Goal: Task Accomplishment & Management: Manage account settings

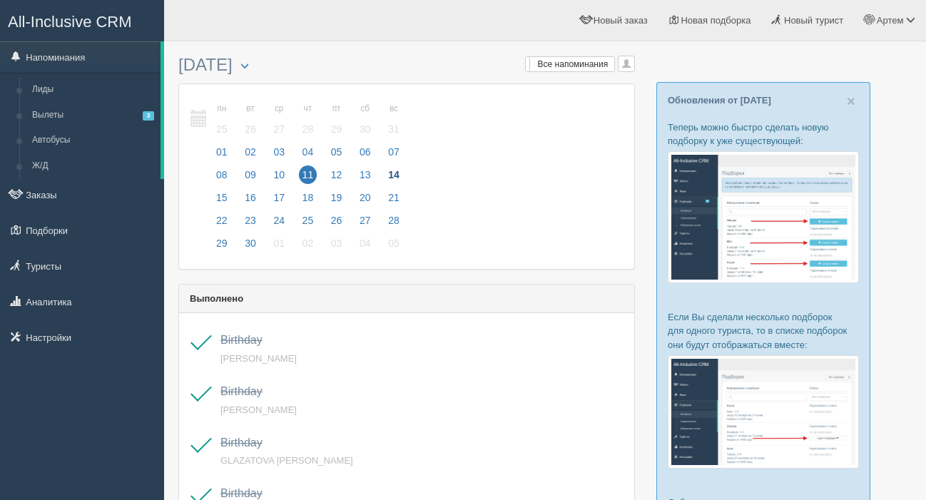
click at [76, 57] on link "Напоминания" at bounding box center [80, 56] width 161 height 31
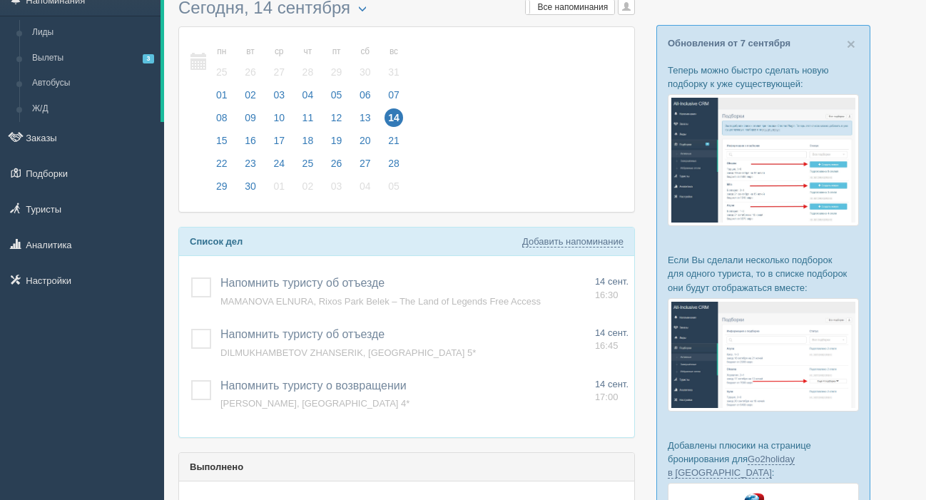
scroll to position [69, 0]
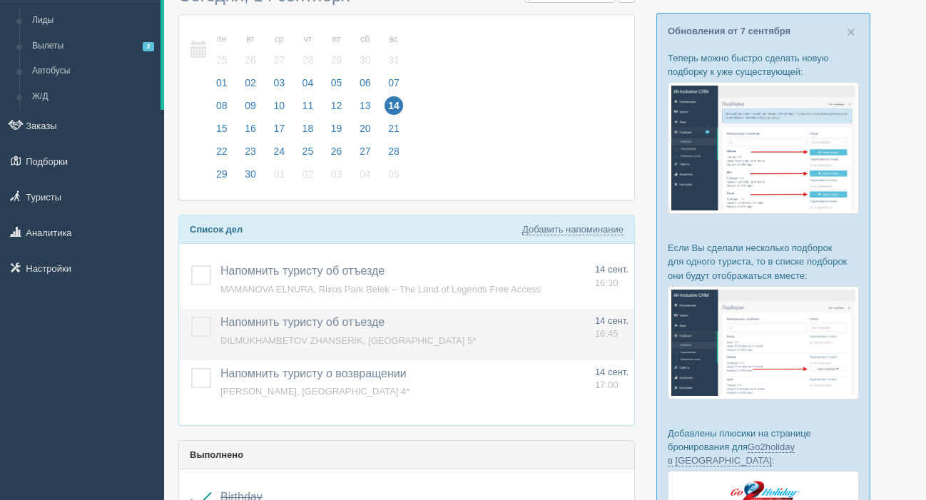
click at [191, 317] on label at bounding box center [191, 317] width 0 height 0
click at [0, 0] on input "checkbox" at bounding box center [0, 0] width 0 height 0
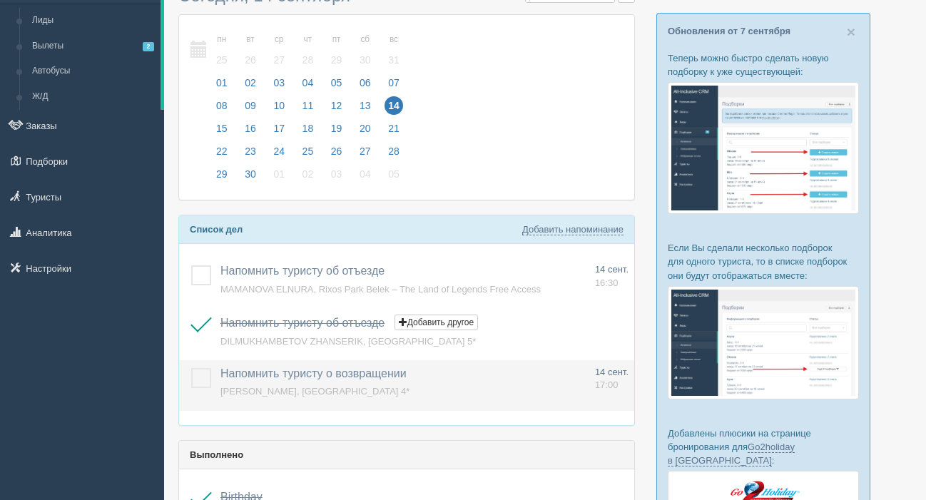
click at [191, 368] on label at bounding box center [191, 368] width 0 height 0
click at [0, 0] on input "checkbox" at bounding box center [0, 0] width 0 height 0
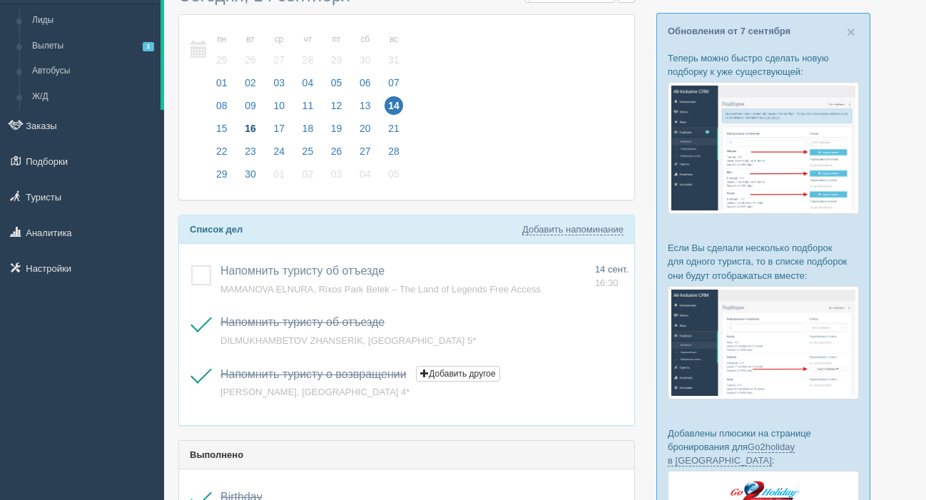
click at [251, 123] on span "16" at bounding box center [250, 128] width 19 height 19
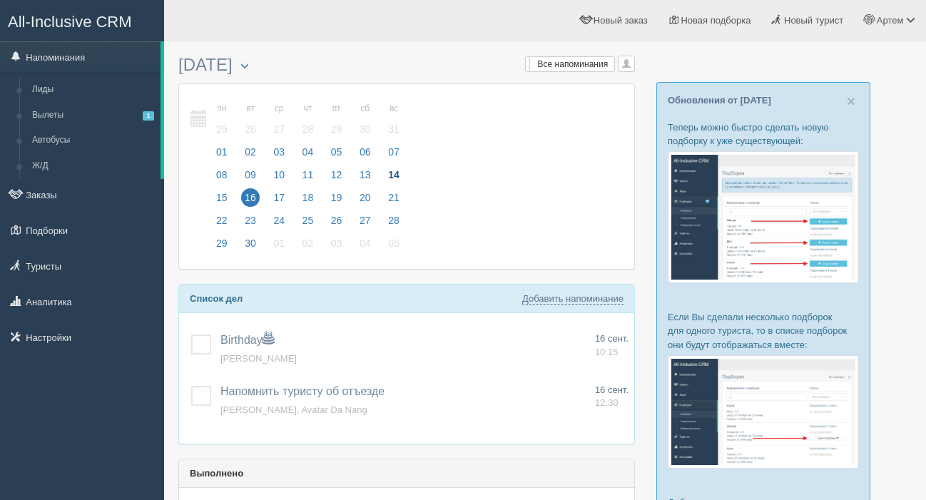
scroll to position [4, 0]
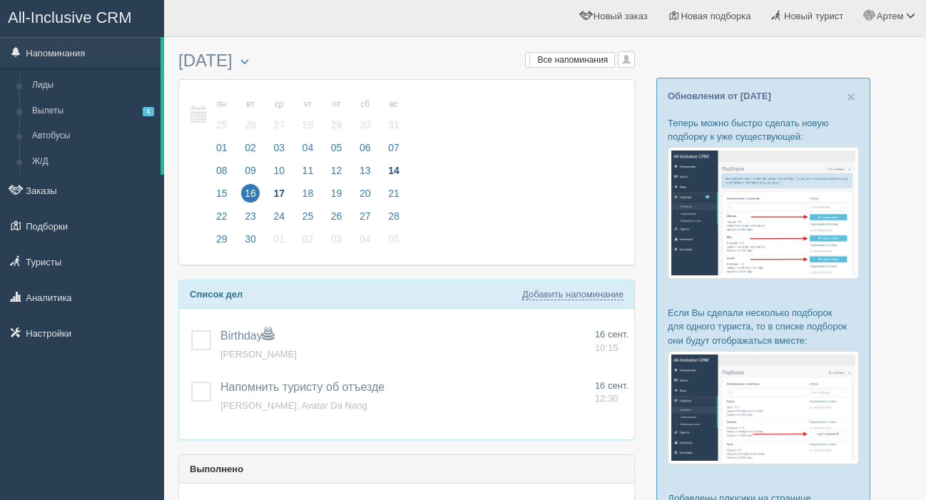
click at [276, 188] on span "17" at bounding box center [279, 193] width 19 height 19
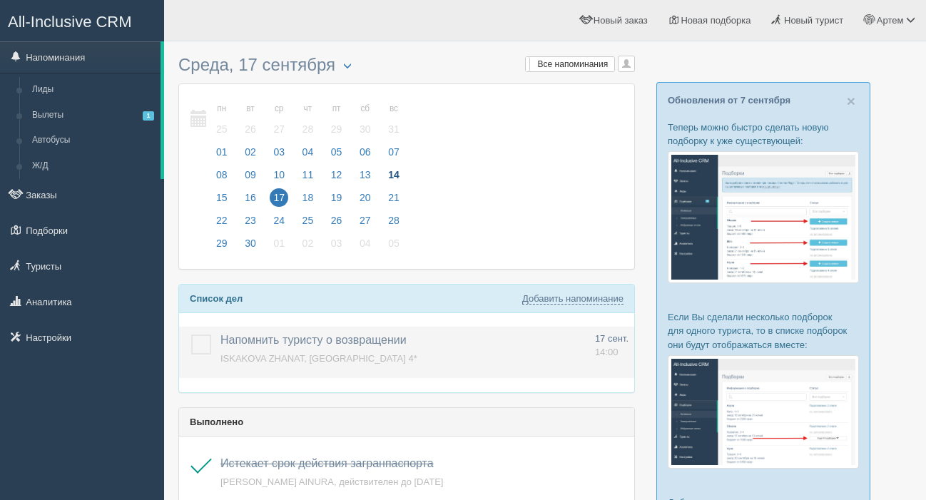
click at [260, 361] on span "ISKAKOVA ZHANAT, [GEOGRAPHIC_DATA] 4*" at bounding box center [319, 358] width 197 height 11
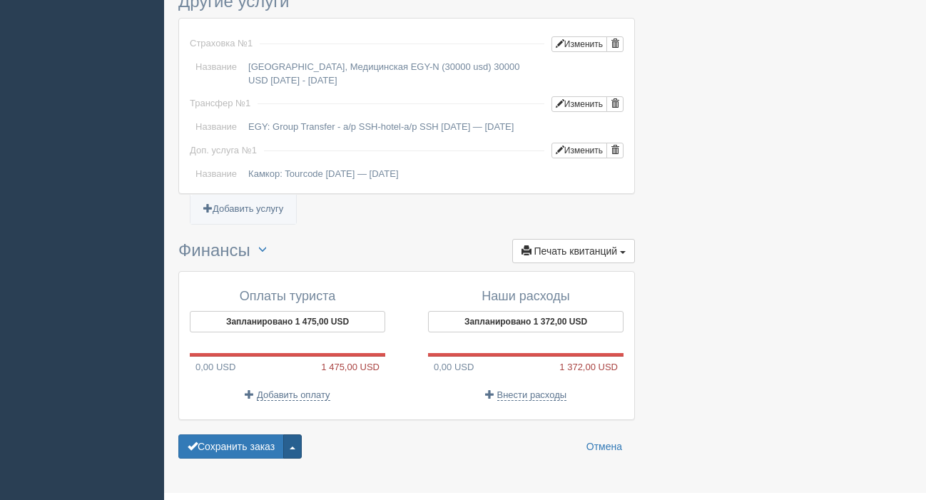
scroll to position [1162, 0]
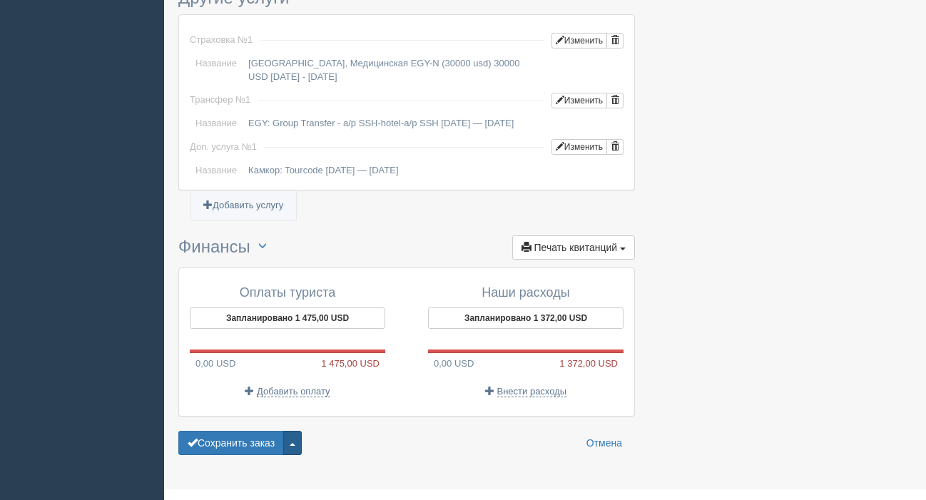
click at [295, 444] on span "button" at bounding box center [293, 444] width 6 height 3
click at [244, 417] on link "Удалить заказ" at bounding box center [240, 418] width 122 height 24
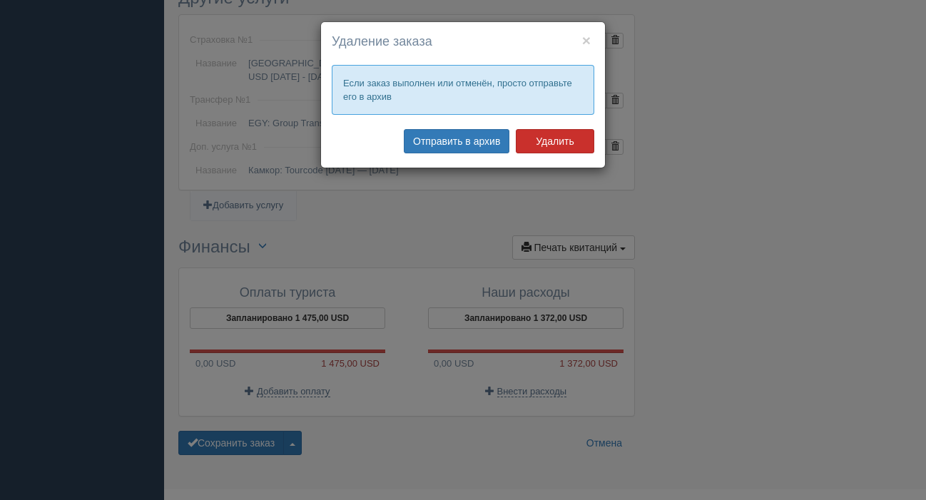
click at [550, 138] on button "Удалить" at bounding box center [555, 141] width 79 height 24
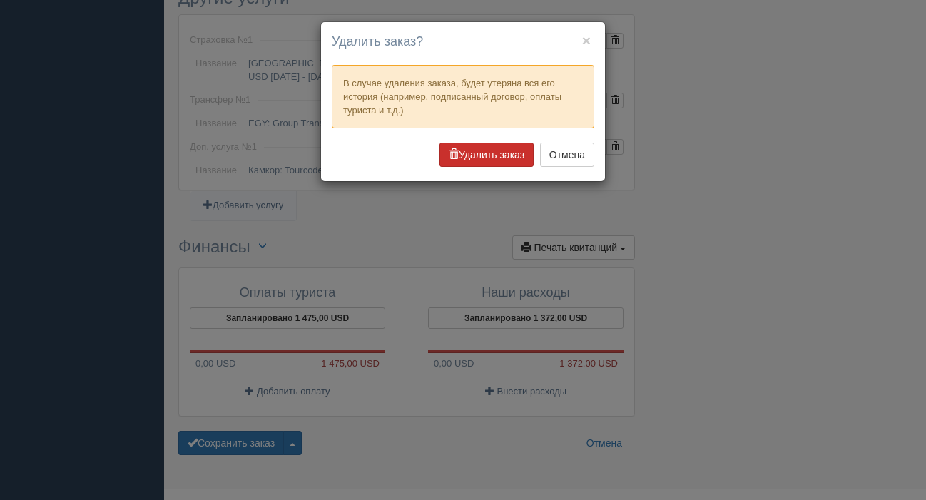
click at [465, 156] on button "Удалить заказ" at bounding box center [487, 155] width 94 height 24
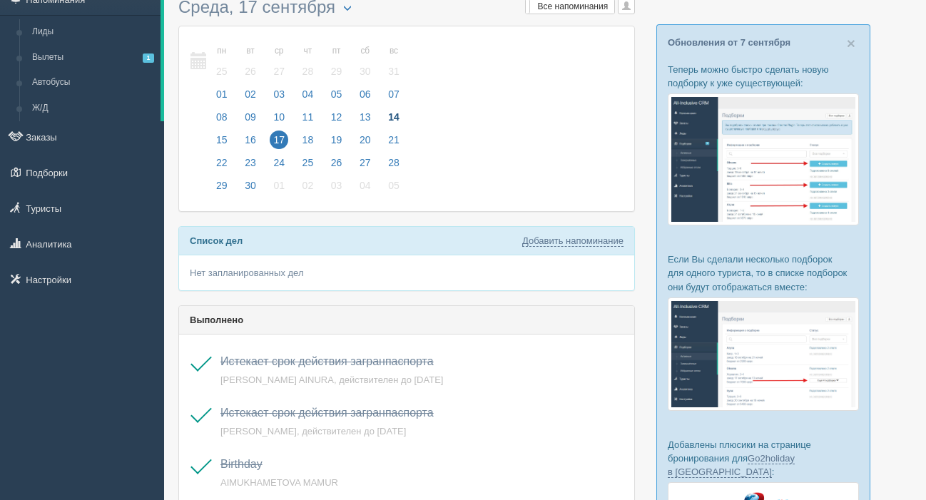
scroll to position [66, 0]
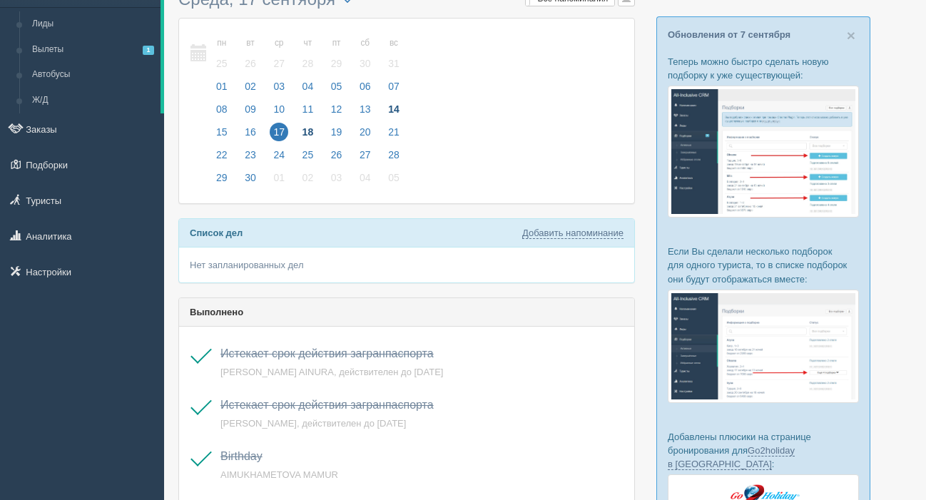
click at [308, 126] on span "18" at bounding box center [308, 132] width 19 height 19
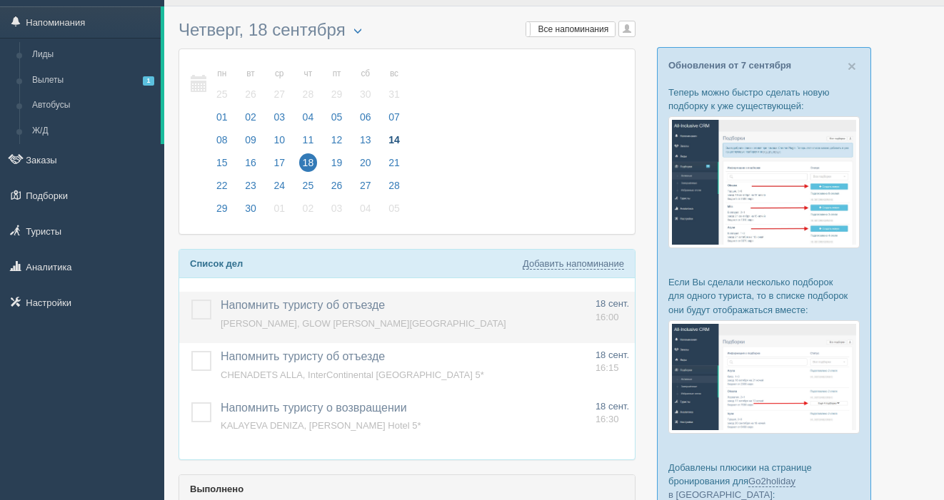
scroll to position [44, 0]
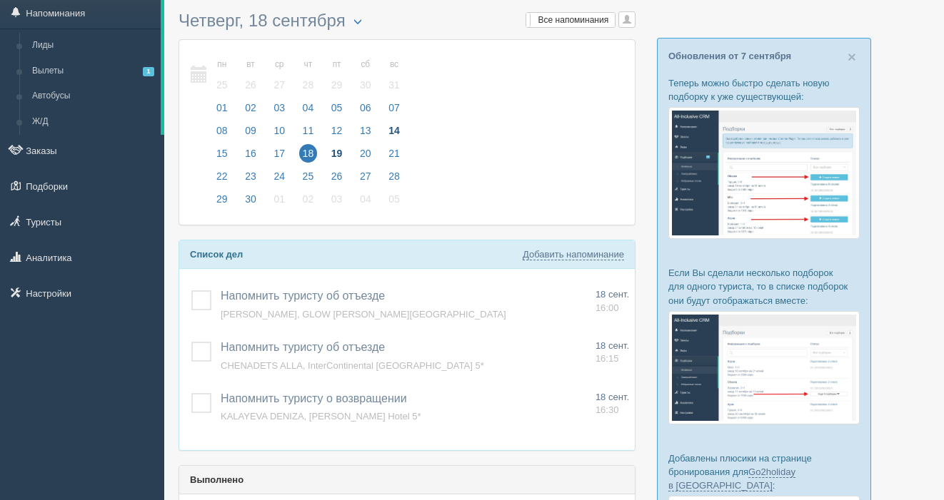
click at [328, 150] on span "19" at bounding box center [337, 153] width 19 height 19
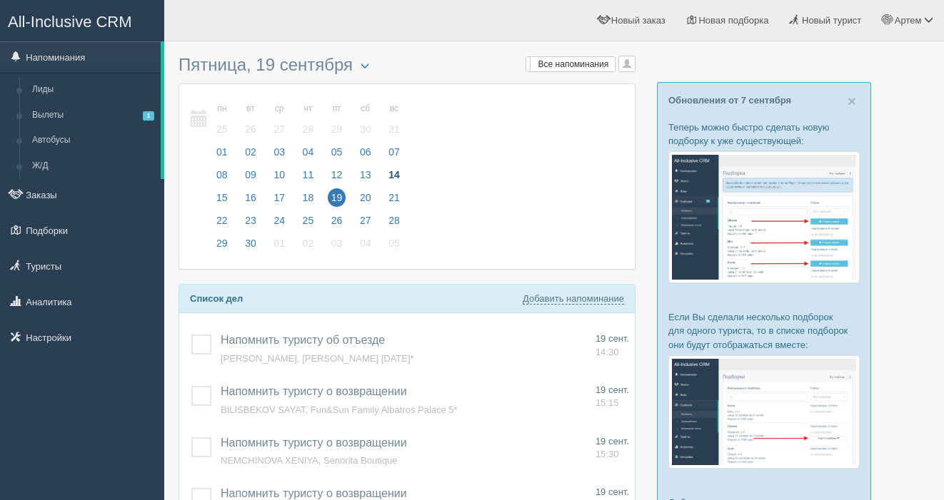
scroll to position [78, 0]
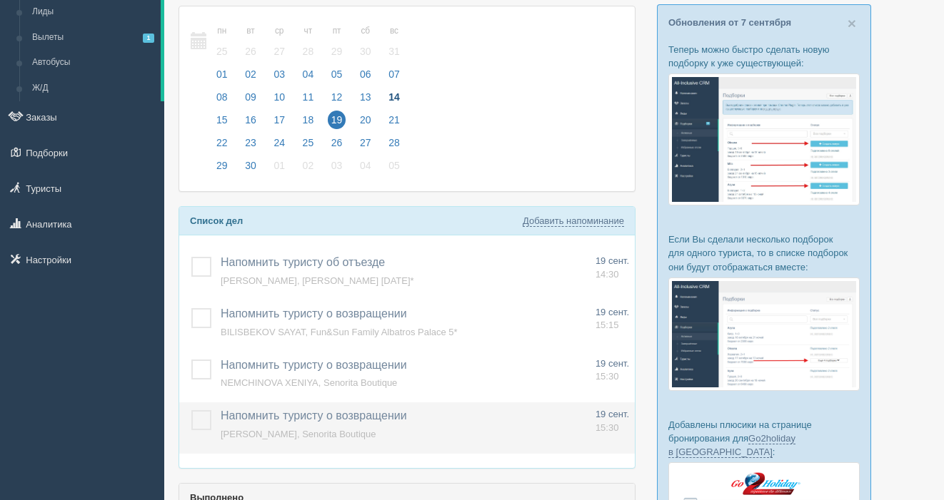
drag, startPoint x: 198, startPoint y: 367, endPoint x: 208, endPoint y: 409, distance: 43.3
click at [191, 360] on label at bounding box center [191, 360] width 0 height 0
click at [0, 0] on input "checkbox" at bounding box center [0, 0] width 0 height 0
click at [191, 410] on label at bounding box center [191, 410] width 0 height 0
click at [0, 0] on input "checkbox" at bounding box center [0, 0] width 0 height 0
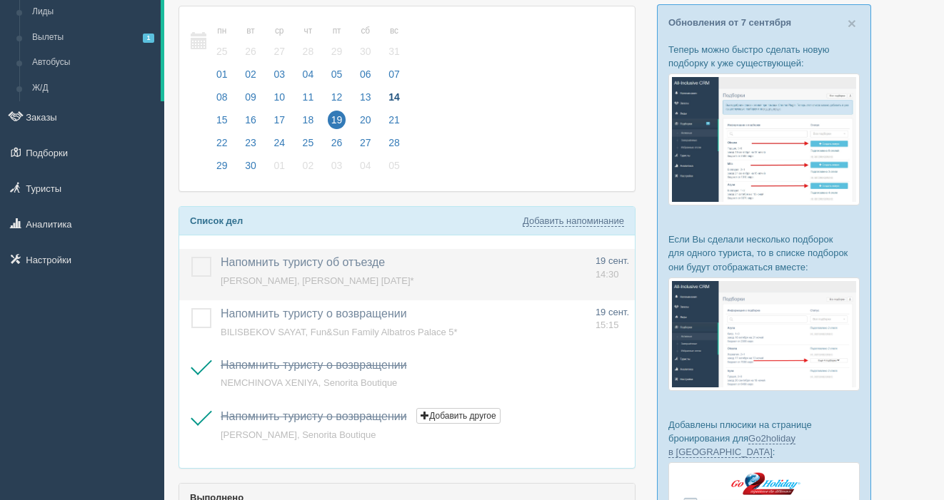
drag, startPoint x: 198, startPoint y: 321, endPoint x: 243, endPoint y: 282, distance: 59.7
click at [191, 308] on label at bounding box center [191, 308] width 0 height 0
click at [0, 0] on input "checkbox" at bounding box center [0, 0] width 0 height 0
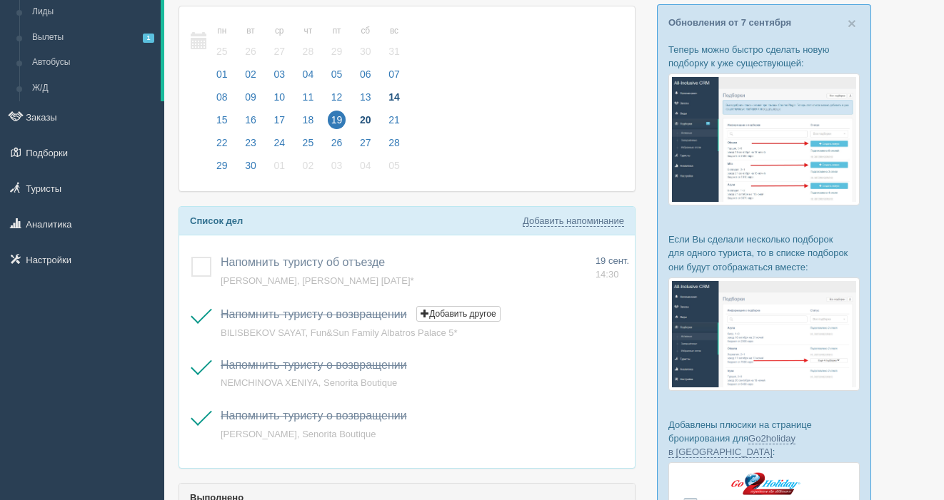
click at [365, 119] on span "20" at bounding box center [365, 120] width 19 height 19
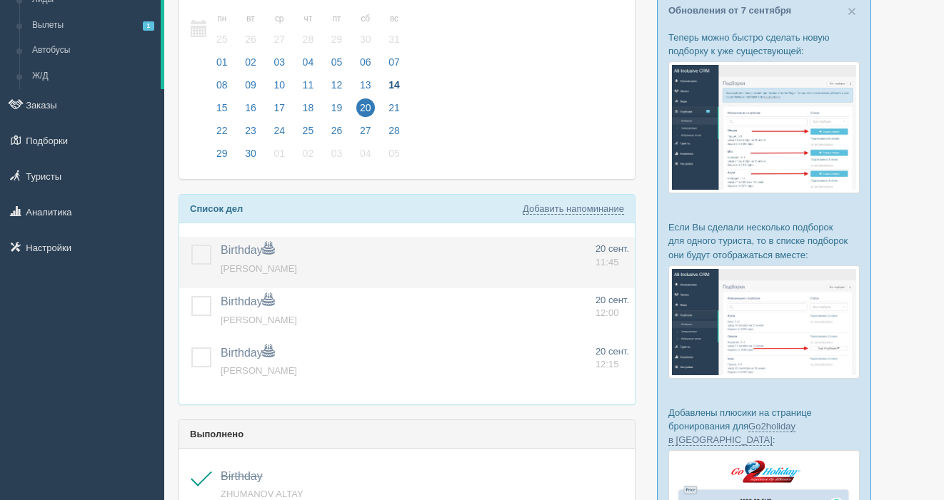
scroll to position [133, 0]
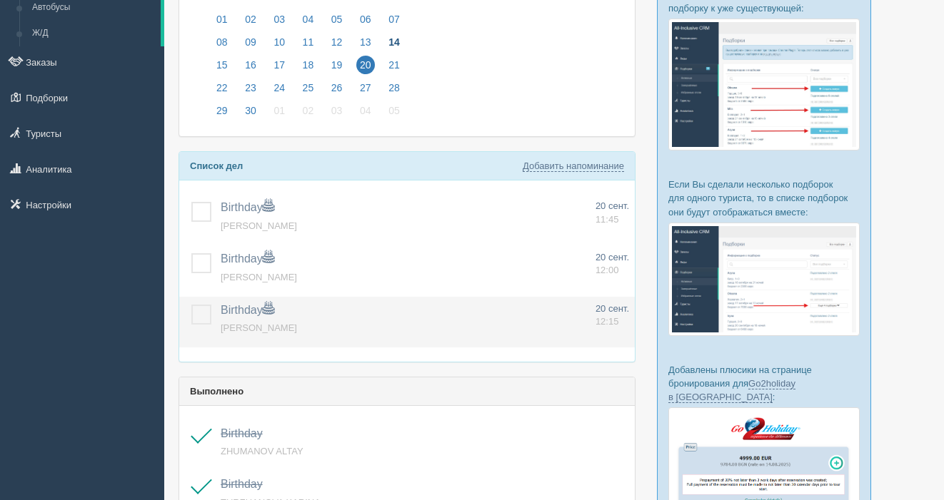
click at [191, 305] on label at bounding box center [191, 305] width 0 height 0
click at [0, 0] on input "checkbox" at bounding box center [0, 0] width 0 height 0
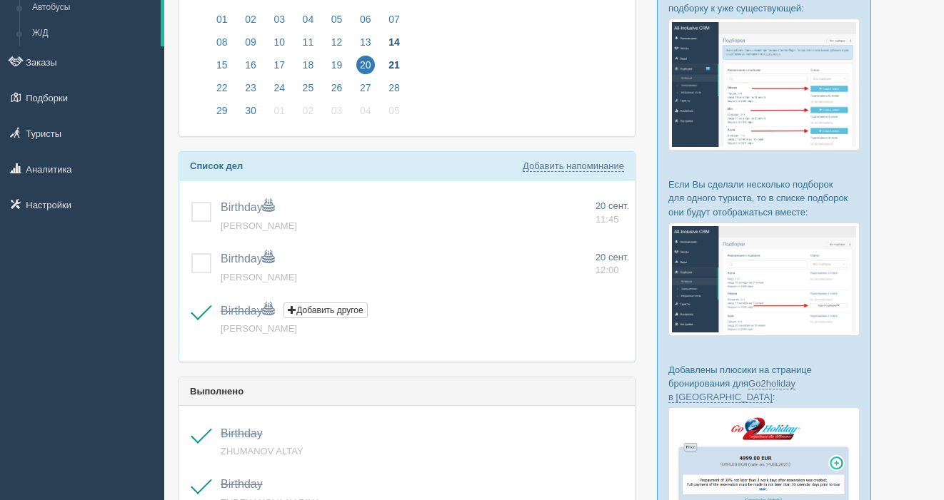
click at [390, 66] on span "21" at bounding box center [394, 65] width 19 height 19
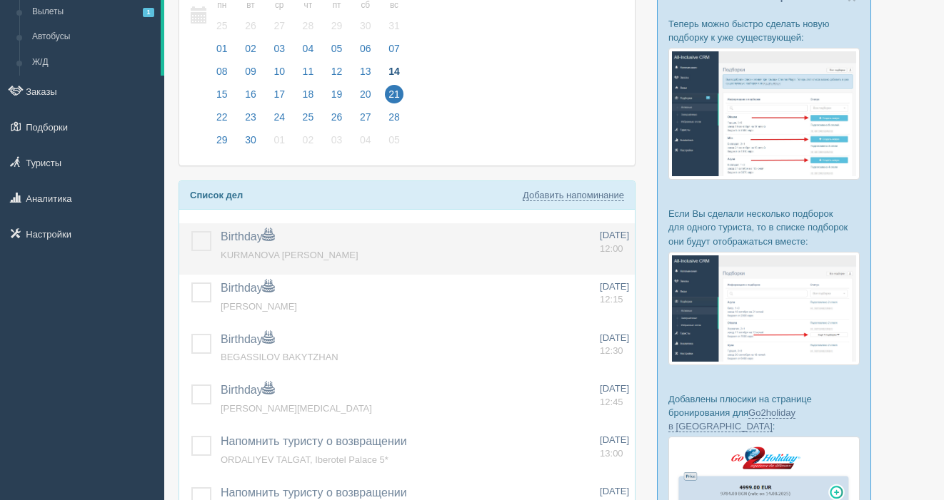
scroll to position [107, 0]
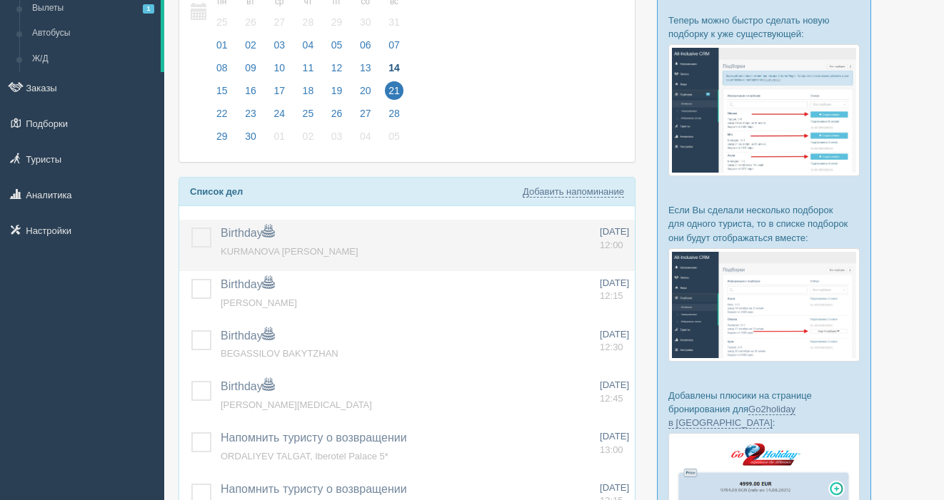
click at [191, 228] on label at bounding box center [191, 228] width 0 height 0
click at [0, 0] on input "checkbox" at bounding box center [0, 0] width 0 height 0
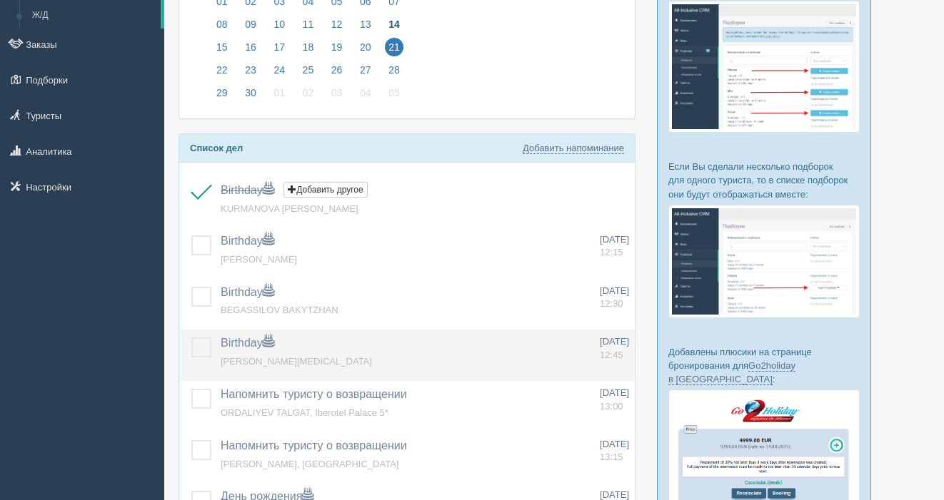
click at [191, 338] on label at bounding box center [191, 338] width 0 height 0
click at [0, 0] on input "checkbox" at bounding box center [0, 0] width 0 height 0
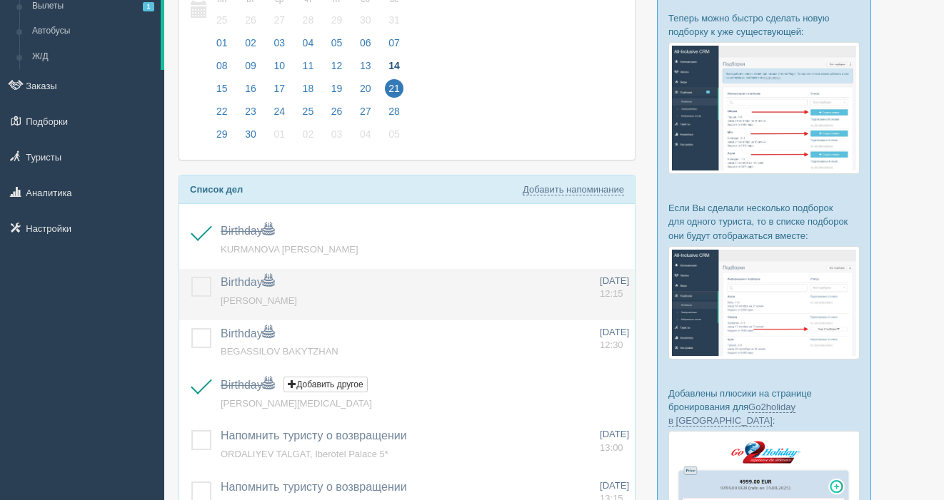
scroll to position [111, 0]
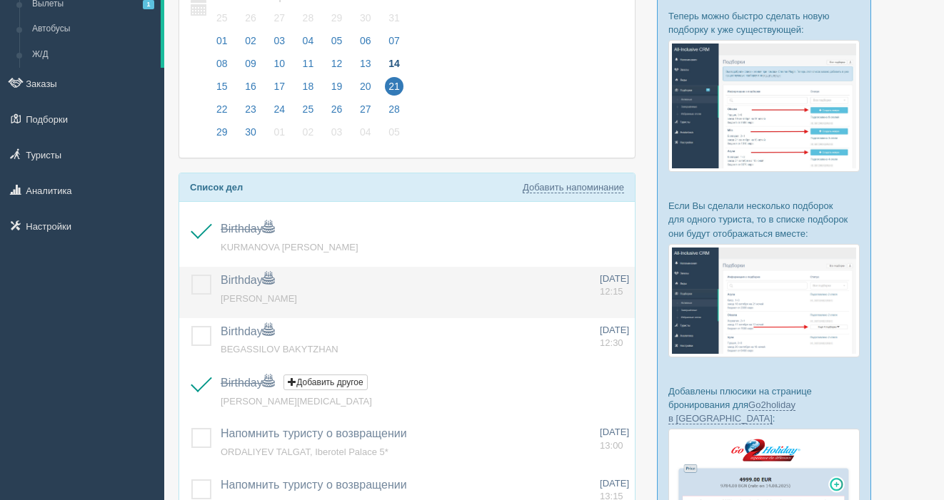
click at [191, 275] on label at bounding box center [191, 275] width 0 height 0
click at [0, 0] on input "checkbox" at bounding box center [0, 0] width 0 height 0
click at [191, 275] on label at bounding box center [191, 275] width 0 height 0
click at [0, 0] on input "checkbox" at bounding box center [0, 0] width 0 height 0
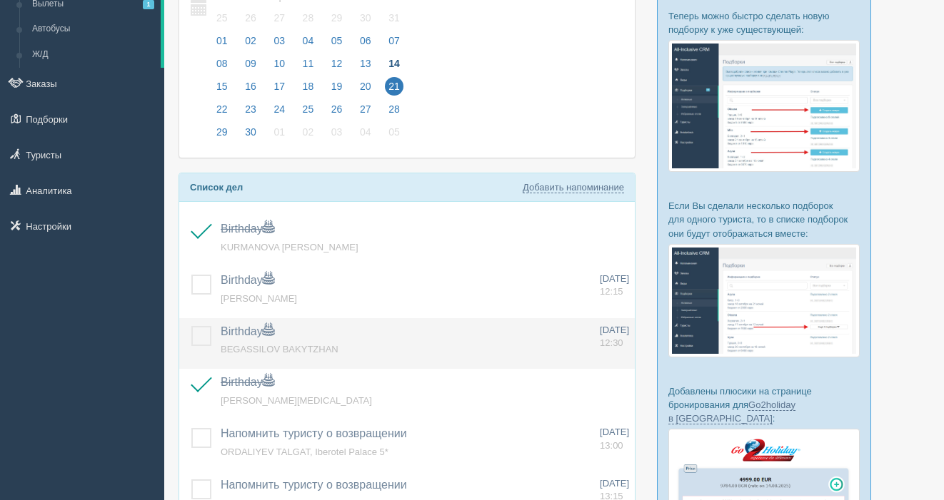
click at [191, 326] on label at bounding box center [191, 326] width 0 height 0
click at [0, 0] on input "checkbox" at bounding box center [0, 0] width 0 height 0
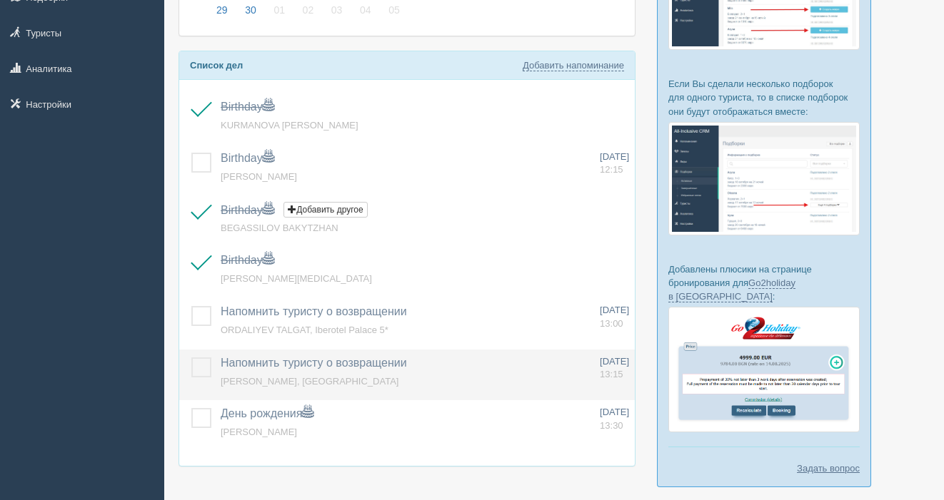
scroll to position [248, 0]
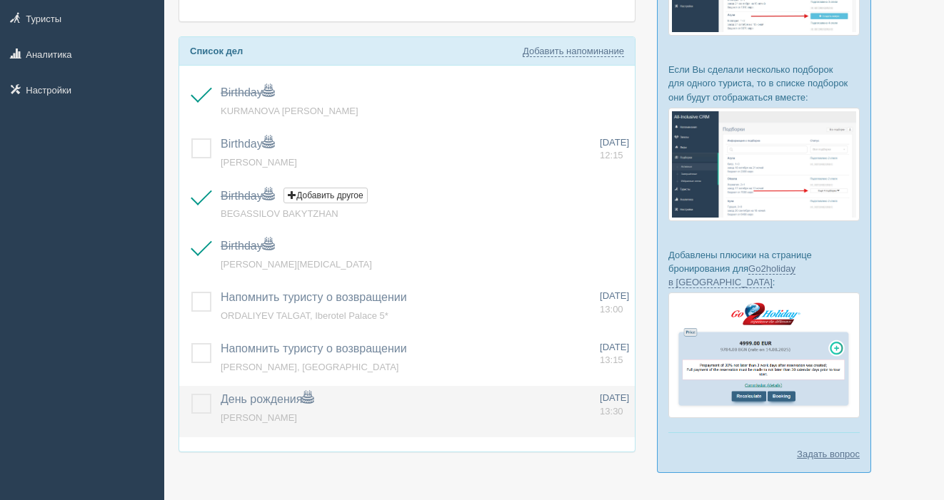
click at [191, 394] on label at bounding box center [191, 394] width 0 height 0
click at [0, 0] on input "checkbox" at bounding box center [0, 0] width 0 height 0
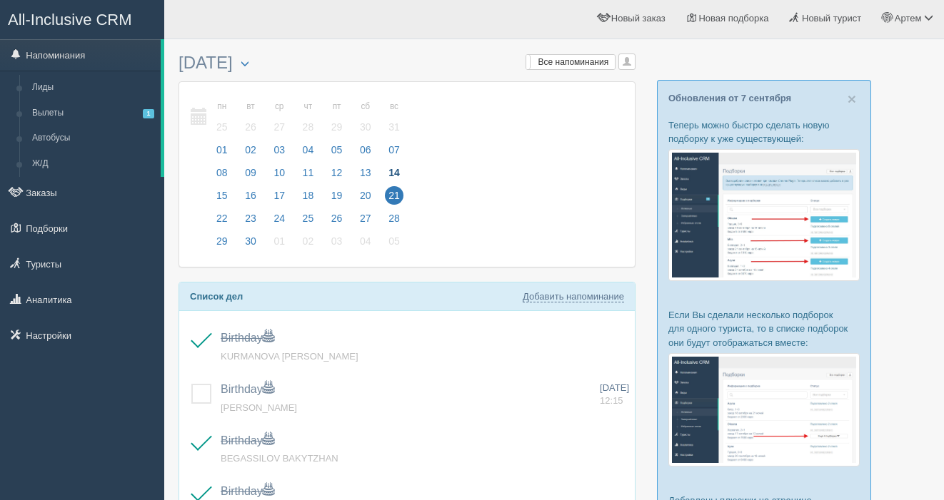
scroll to position [0, 0]
